Goal: Navigation & Orientation: Find specific page/section

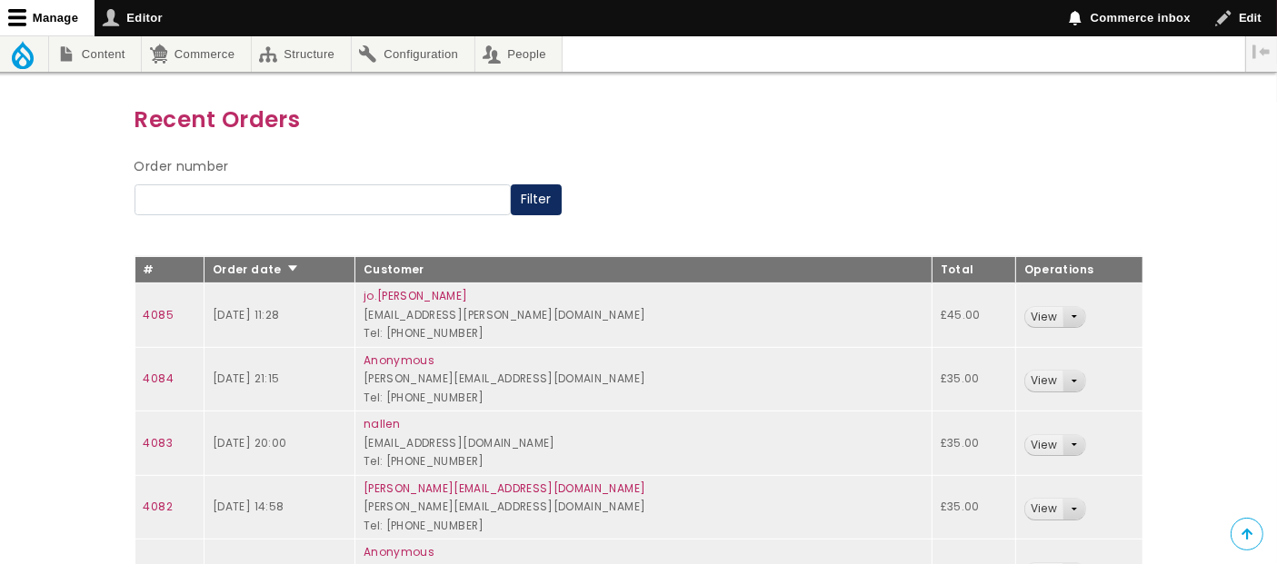
scroll to position [202, 0]
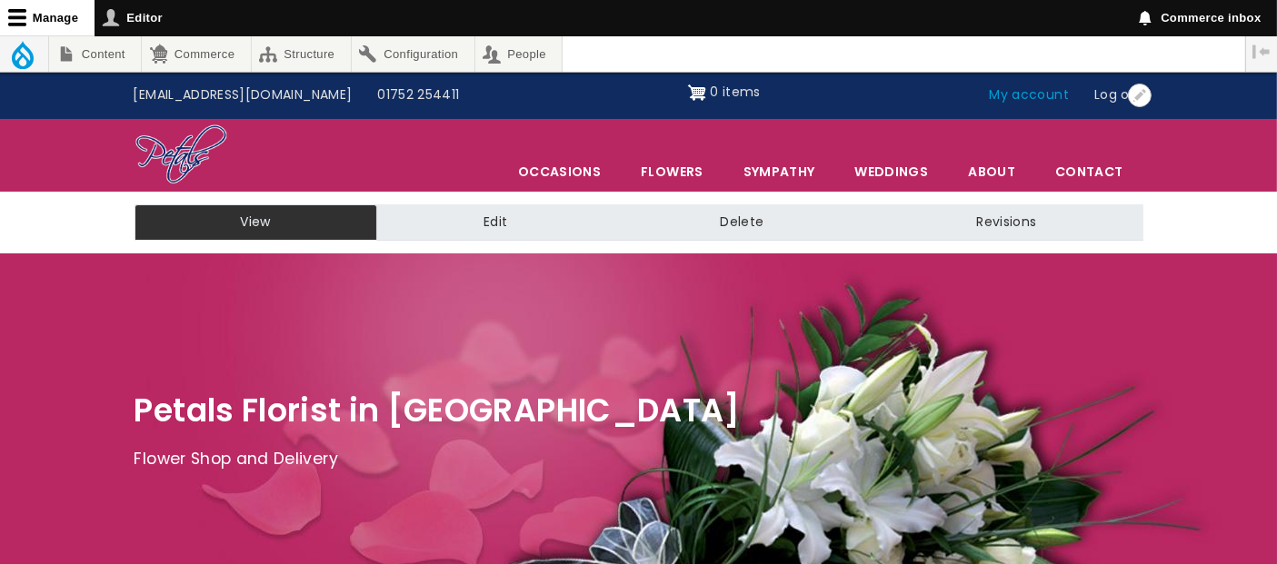
click at [1016, 90] on link "My account" at bounding box center [1029, 95] width 105 height 35
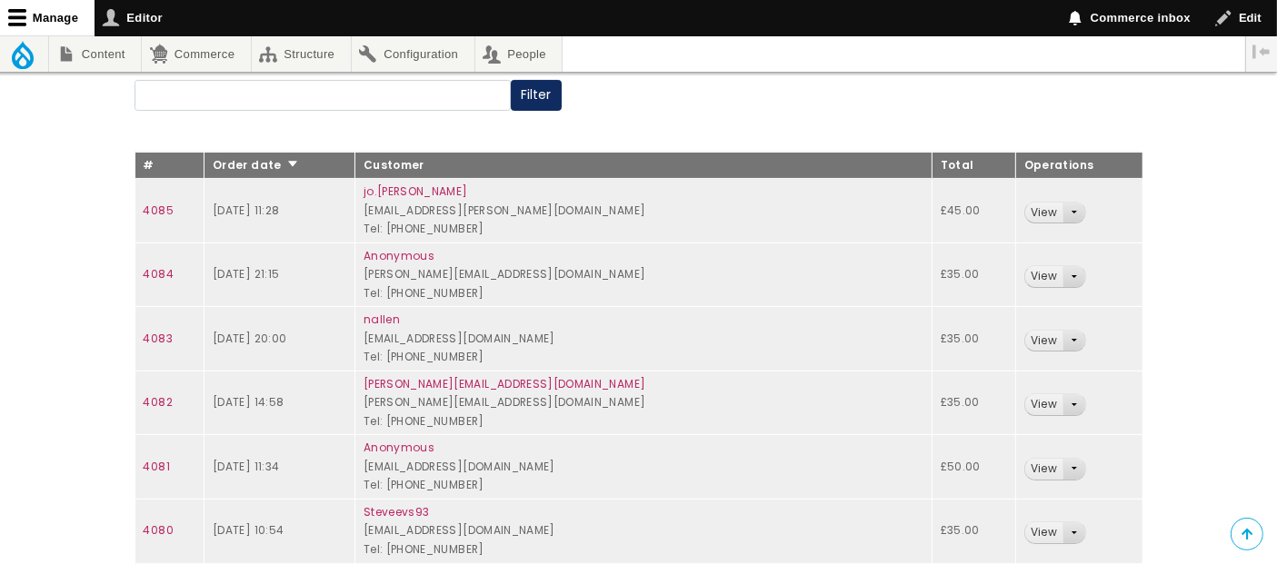
scroll to position [376, 0]
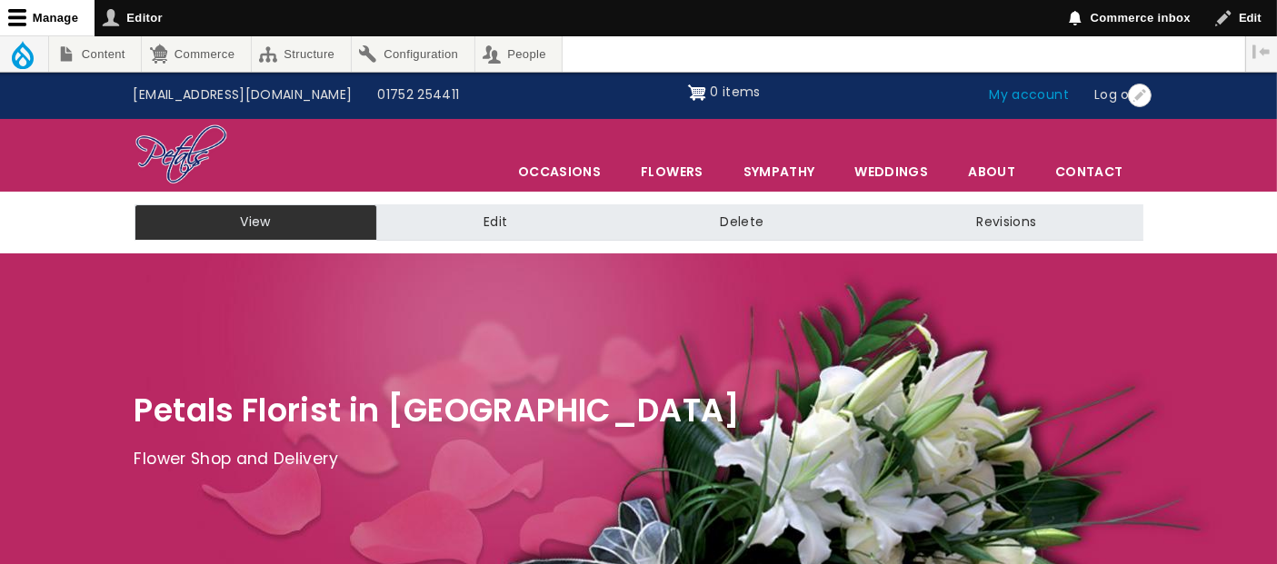
click at [1042, 97] on link "My account" at bounding box center [1029, 95] width 105 height 35
